Goal: Task Accomplishment & Management: Manage account settings

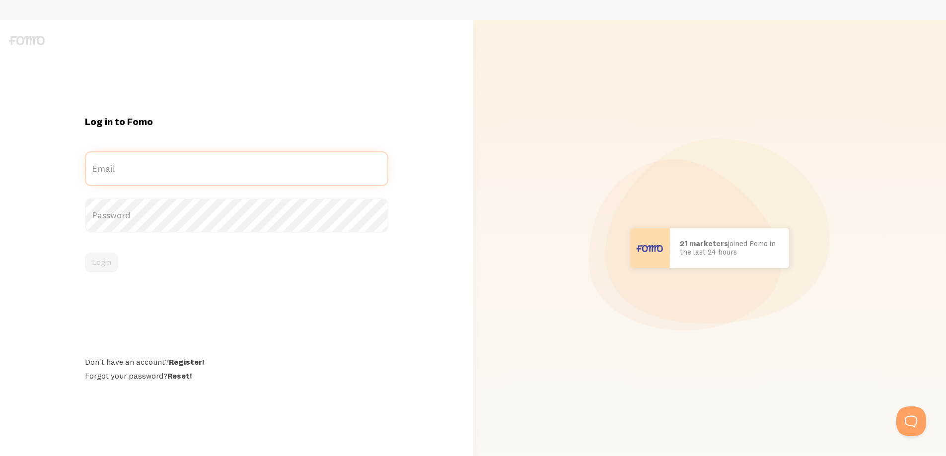
type input "[EMAIL_ADDRESS][DOMAIN_NAME]"
click at [154, 219] on label "Password" at bounding box center [236, 215] width 303 height 35
click at [99, 266] on button "Login" at bounding box center [101, 263] width 33 height 20
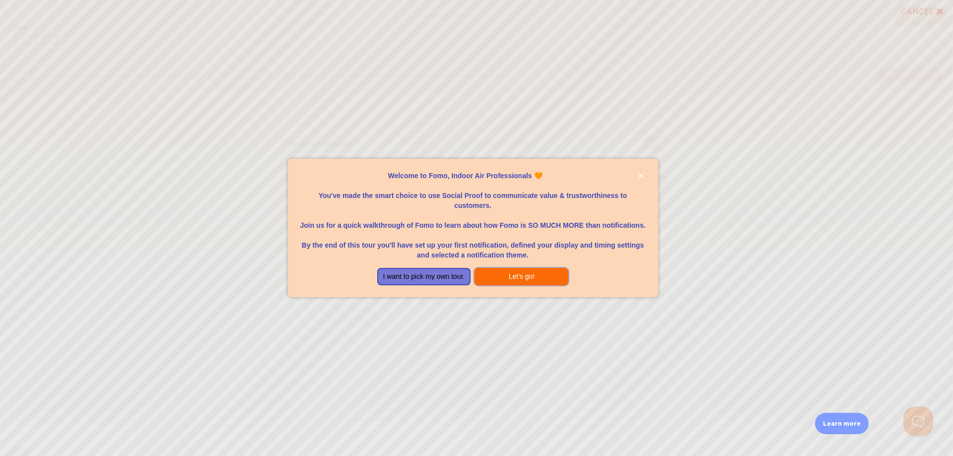
click at [500, 275] on button "Let's go!" at bounding box center [522, 277] width 94 height 18
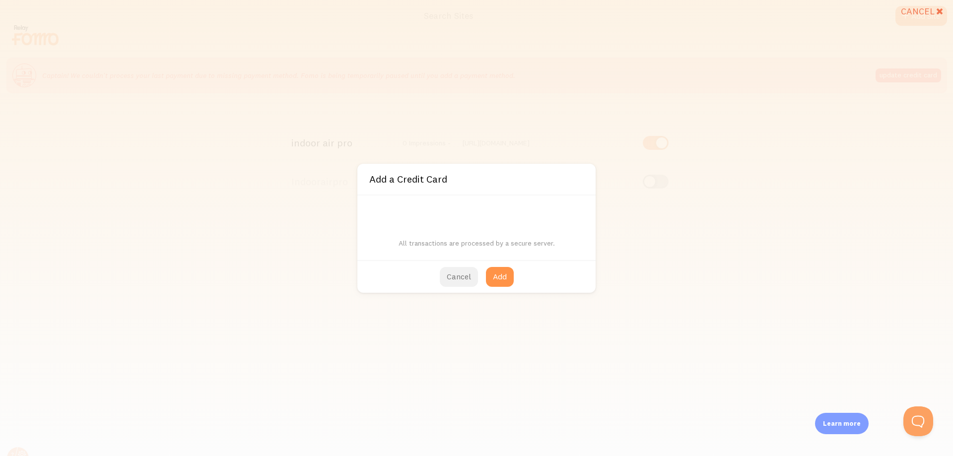
click at [454, 276] on button "Cancel" at bounding box center [459, 277] width 38 height 20
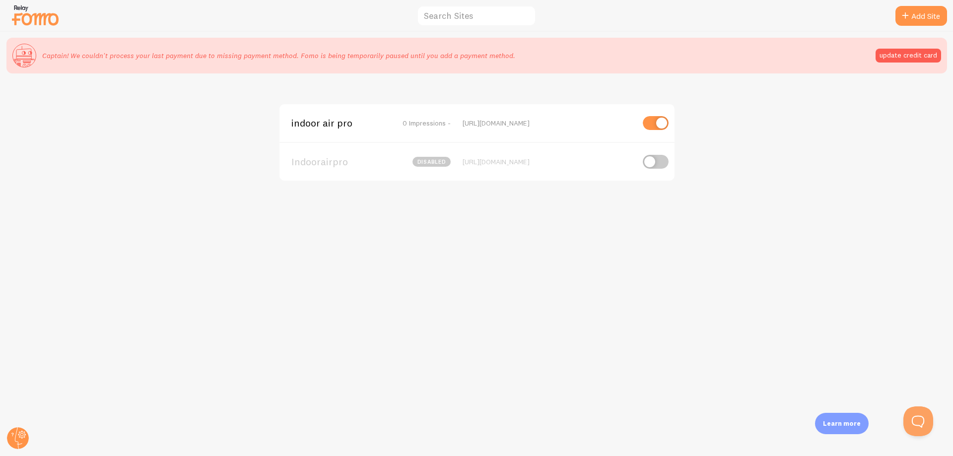
click at [325, 130] on div "indoor air pro 0 Impressions - https://indoorairpro.com" at bounding box center [477, 123] width 395 height 38
click at [339, 122] on span "indoor air pro" at bounding box center [331, 123] width 80 height 9
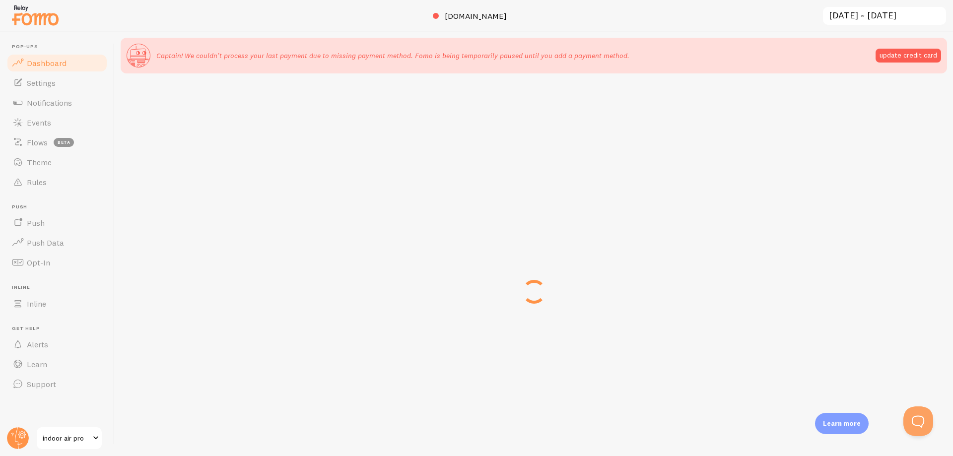
click at [304, 124] on div "indoorairpro.com 2025-07-27 ~ 2025-08-26 previous 7 days previous 30 days « ‹ »…" at bounding box center [534, 291] width 839 height 425
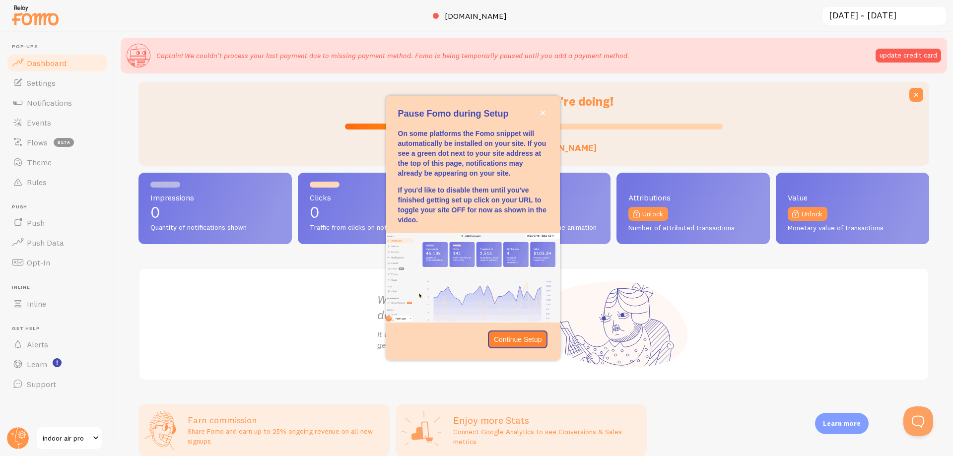
scroll to position [42, 0]
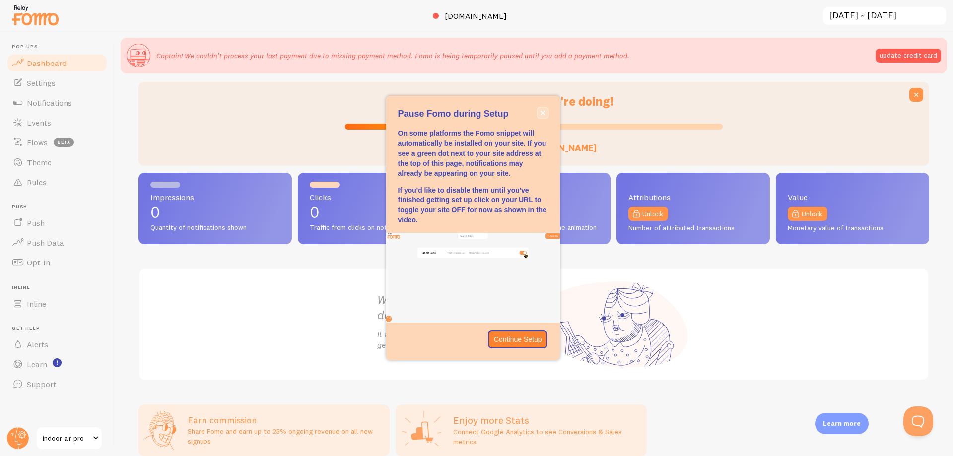
click at [542, 111] on icon "close," at bounding box center [542, 112] width 5 height 5
